Goal: Task Accomplishment & Management: Use online tool/utility

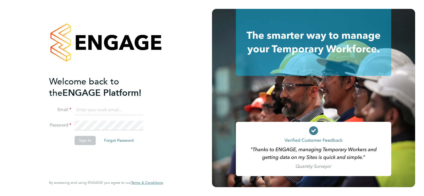
type input "[PERSON_NAME][EMAIL_ADDRESS][PERSON_NAME][DOMAIN_NAME]"
click at [82, 141] on button "Sign In" at bounding box center [85, 140] width 21 height 9
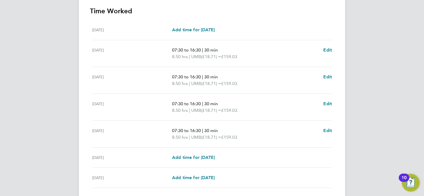
scroll to position [197, 0]
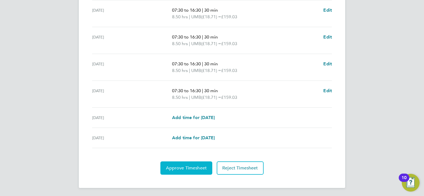
click at [180, 170] on button "Approve Timesheet" at bounding box center [186, 168] width 52 height 13
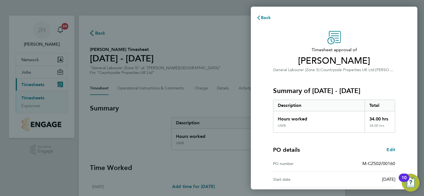
click at [347, 147] on div "PO details Edit" at bounding box center [334, 150] width 122 height 8
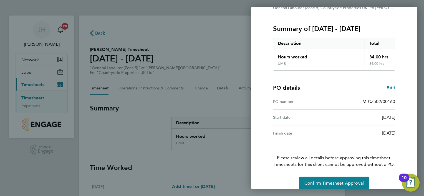
scroll to position [69, 0]
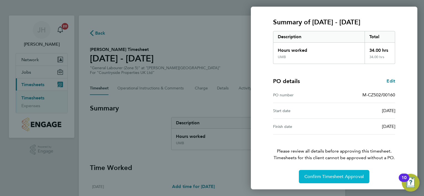
click at [322, 176] on span "Confirm Timesheet Approval" at bounding box center [333, 177] width 59 height 6
